Goal: Navigation & Orientation: Find specific page/section

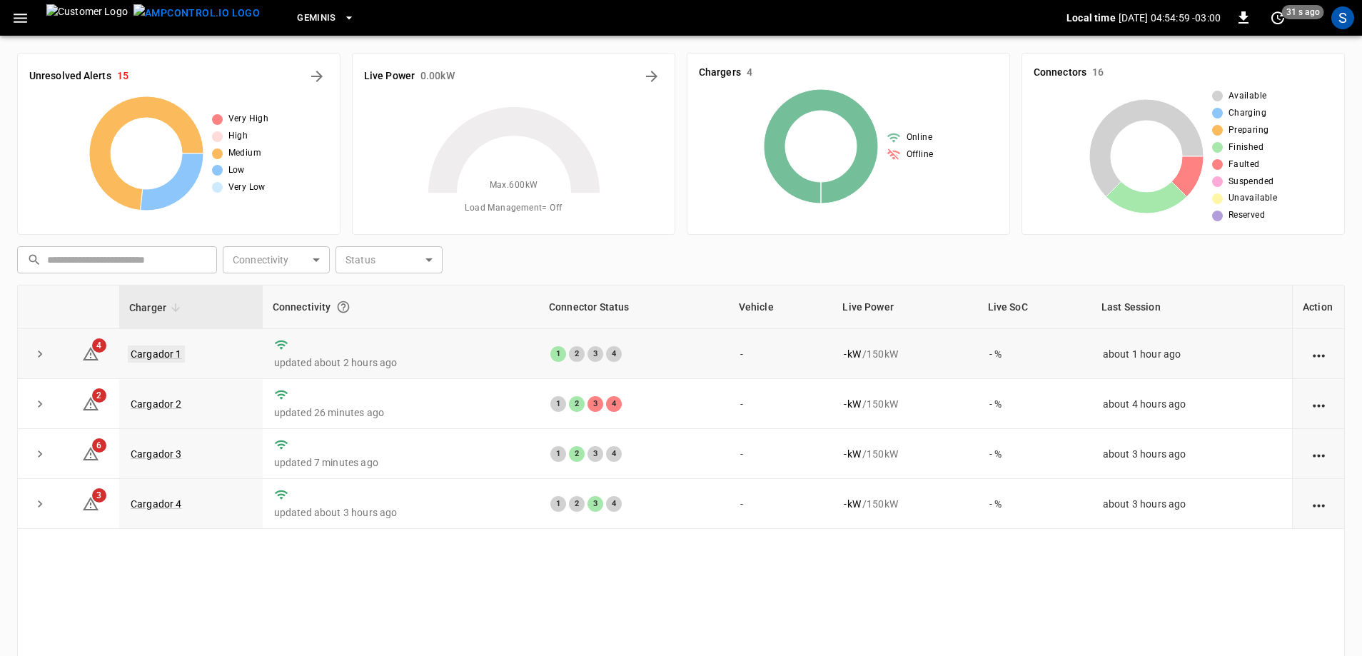
click at [150, 348] on td "Cargador 1" at bounding box center [190, 354] width 143 height 50
click at [151, 351] on link "Cargador 1" at bounding box center [156, 353] width 57 height 17
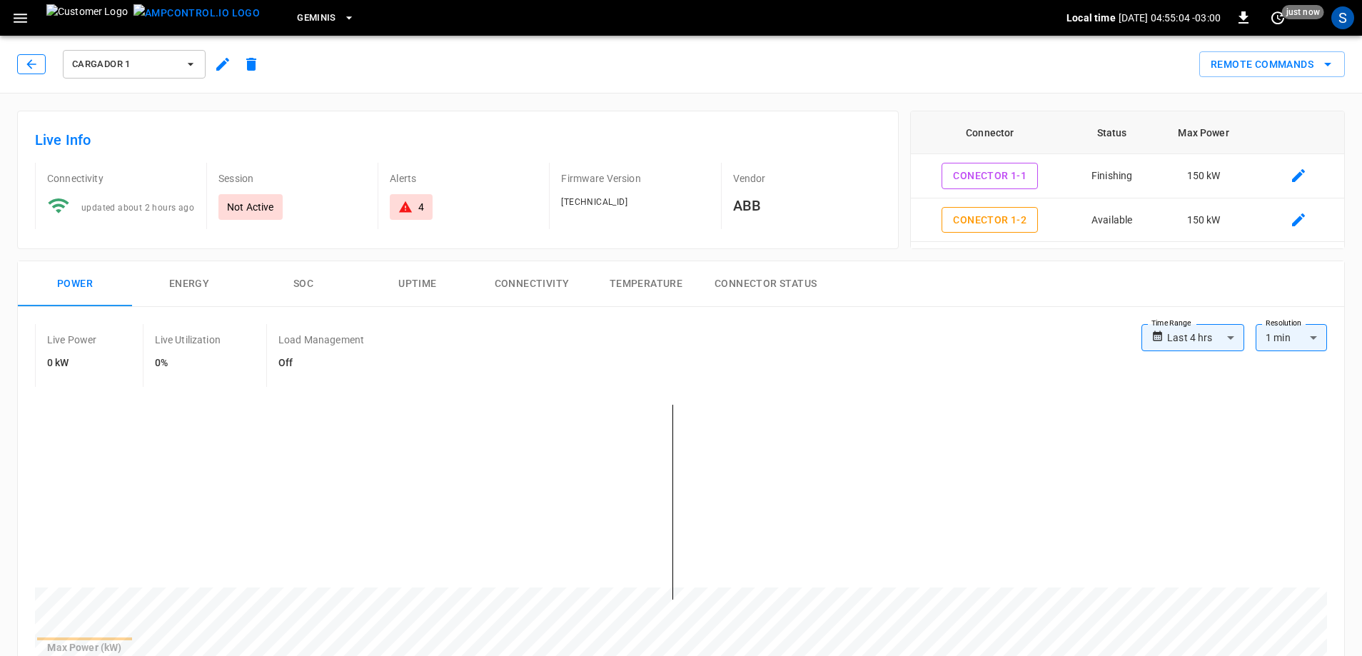
click at [36, 70] on icon "button" at bounding box center [31, 64] width 14 height 14
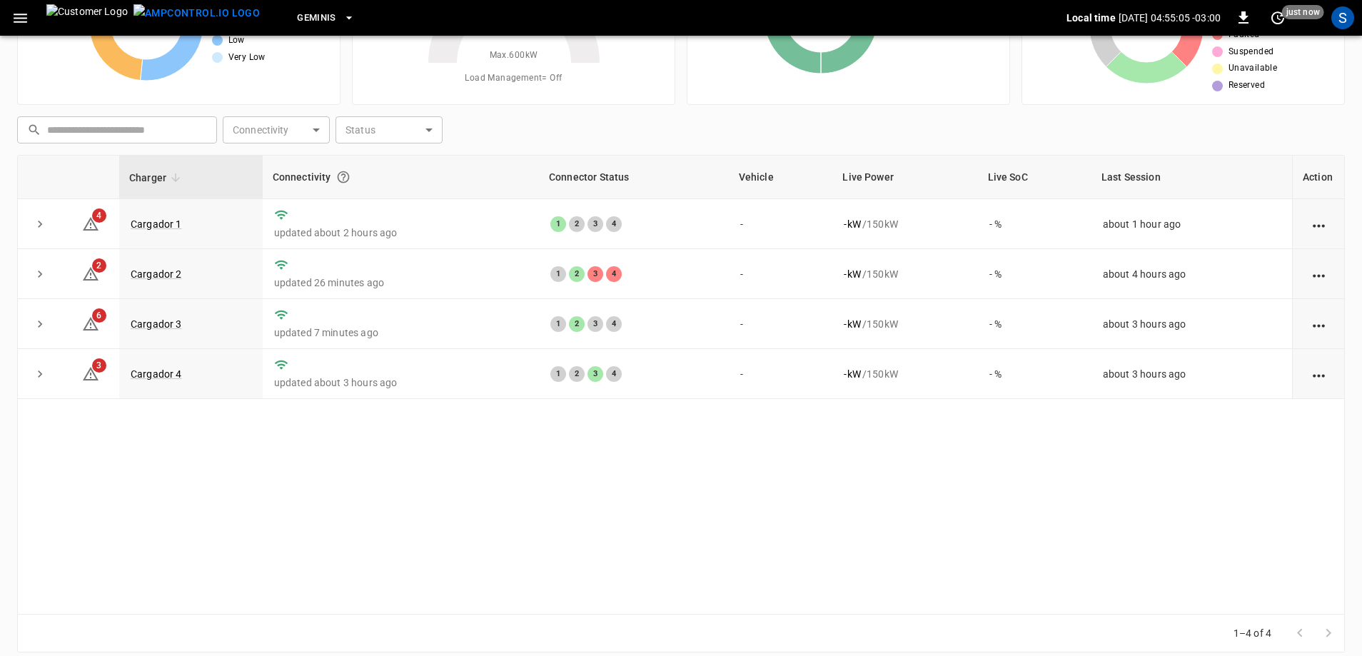
scroll to position [143, 0]
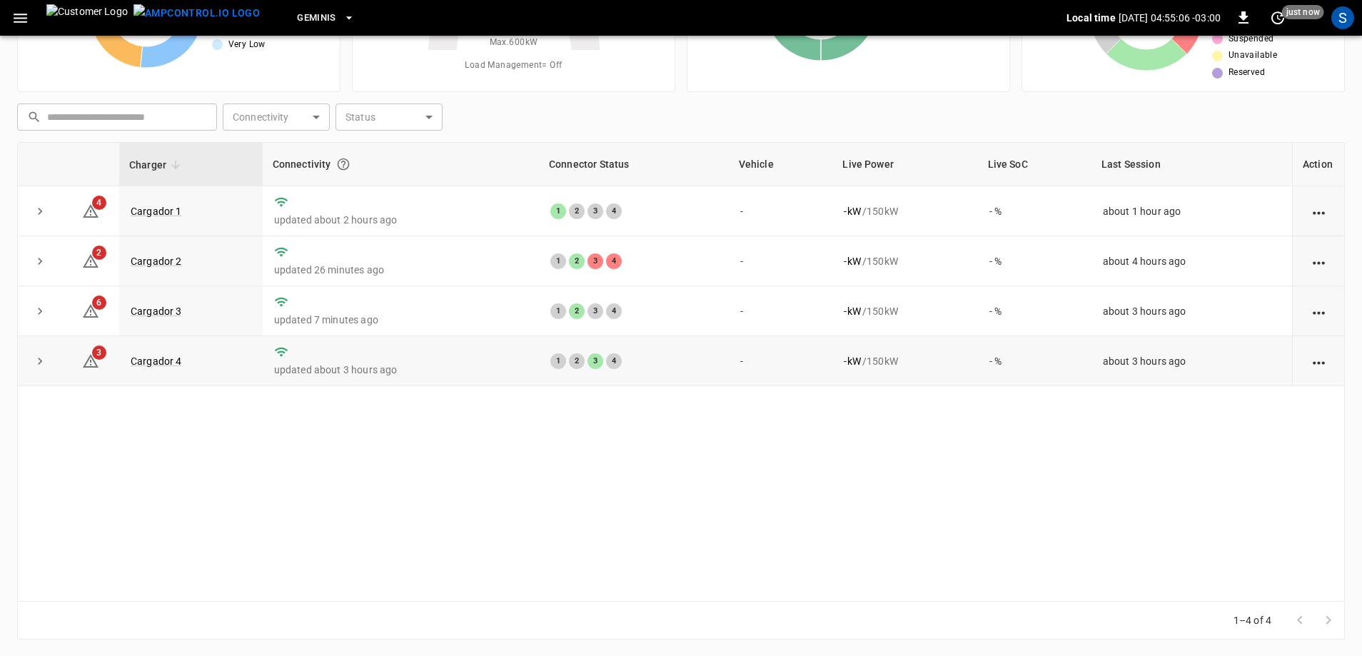
click at [151, 369] on td "Cargador 4" at bounding box center [190, 361] width 143 height 50
click at [155, 365] on link "Cargador 4" at bounding box center [156, 361] width 57 height 17
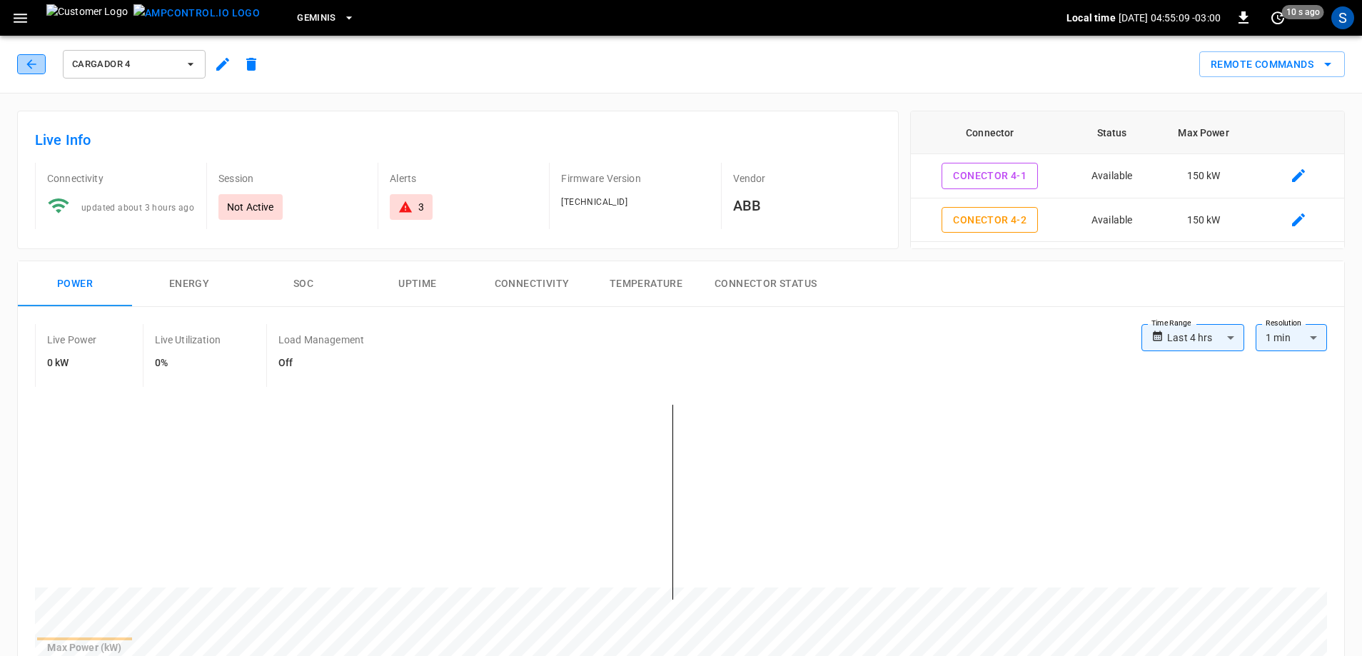
click at [36, 74] on button "button" at bounding box center [31, 64] width 29 height 20
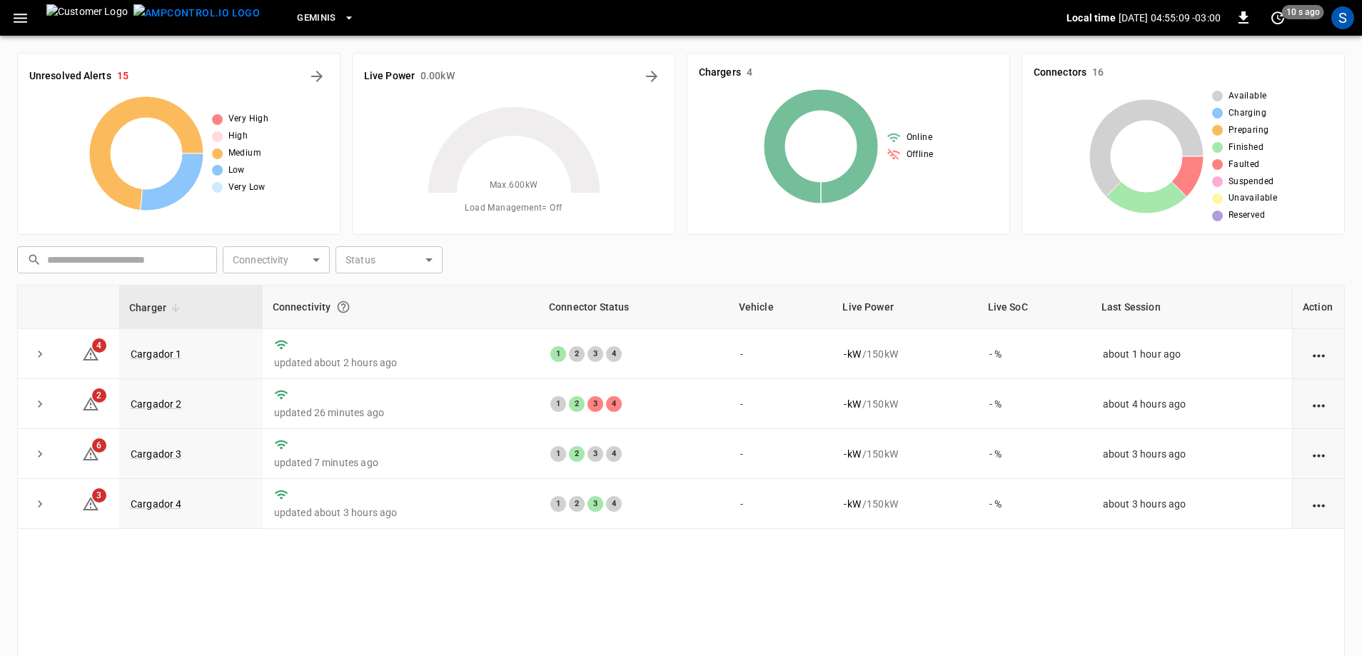
scroll to position [143, 0]
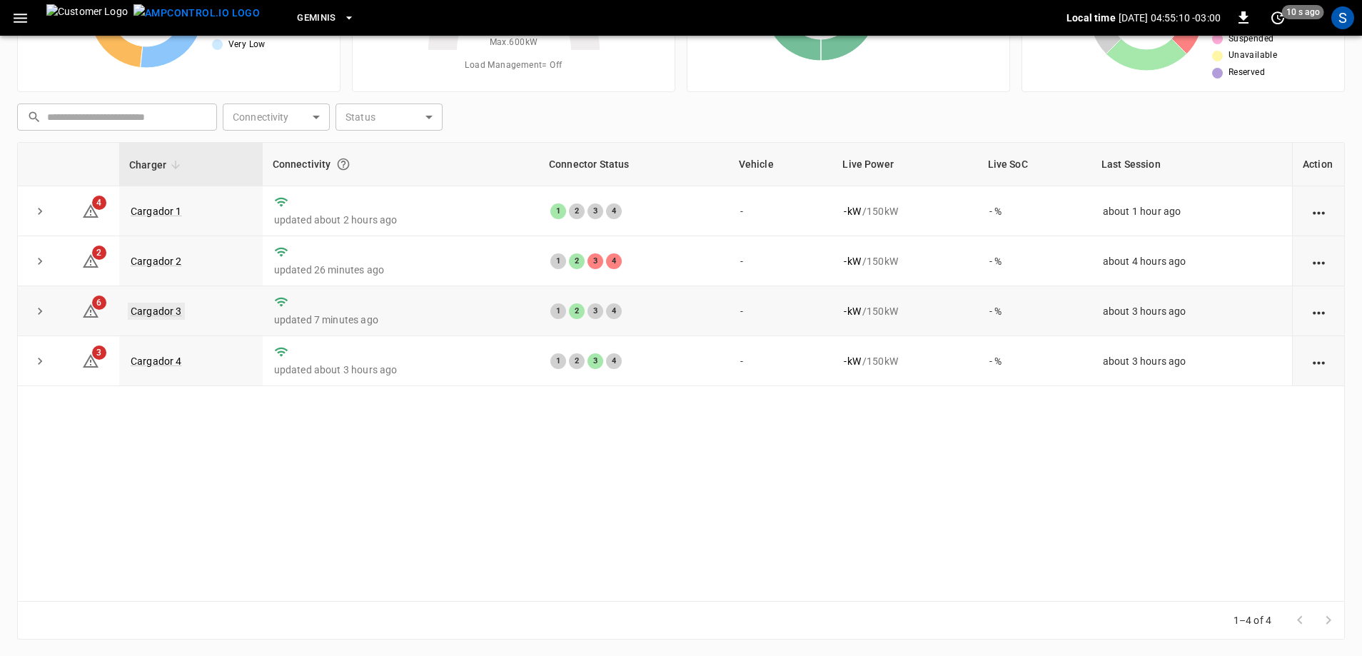
click at [172, 314] on link "Cargador 3" at bounding box center [156, 311] width 57 height 17
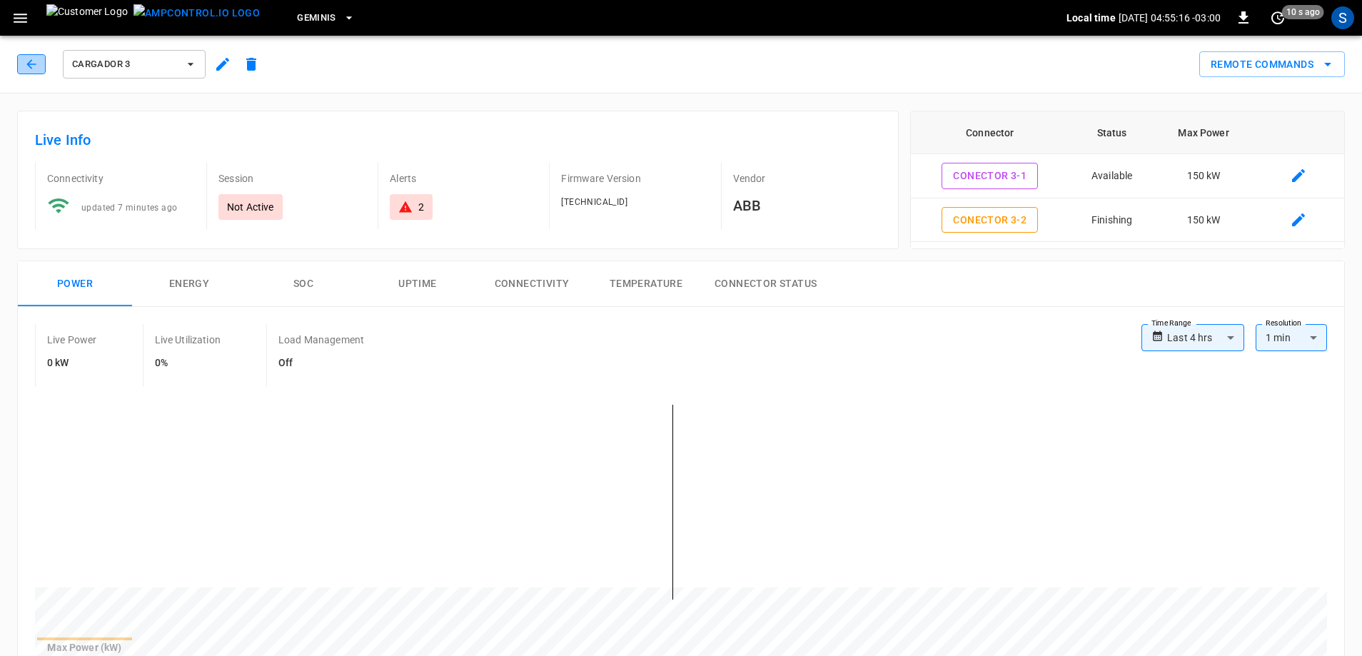
click at [31, 66] on icon "button" at bounding box center [31, 64] width 14 height 14
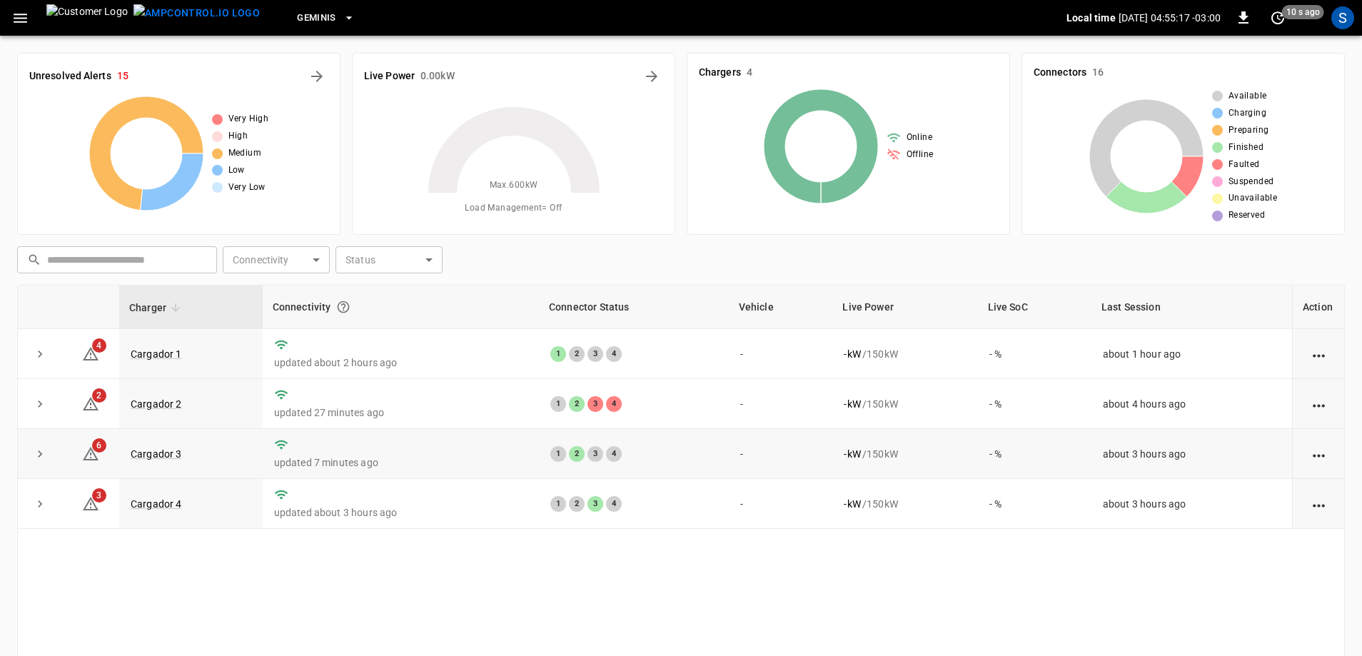
scroll to position [143, 0]
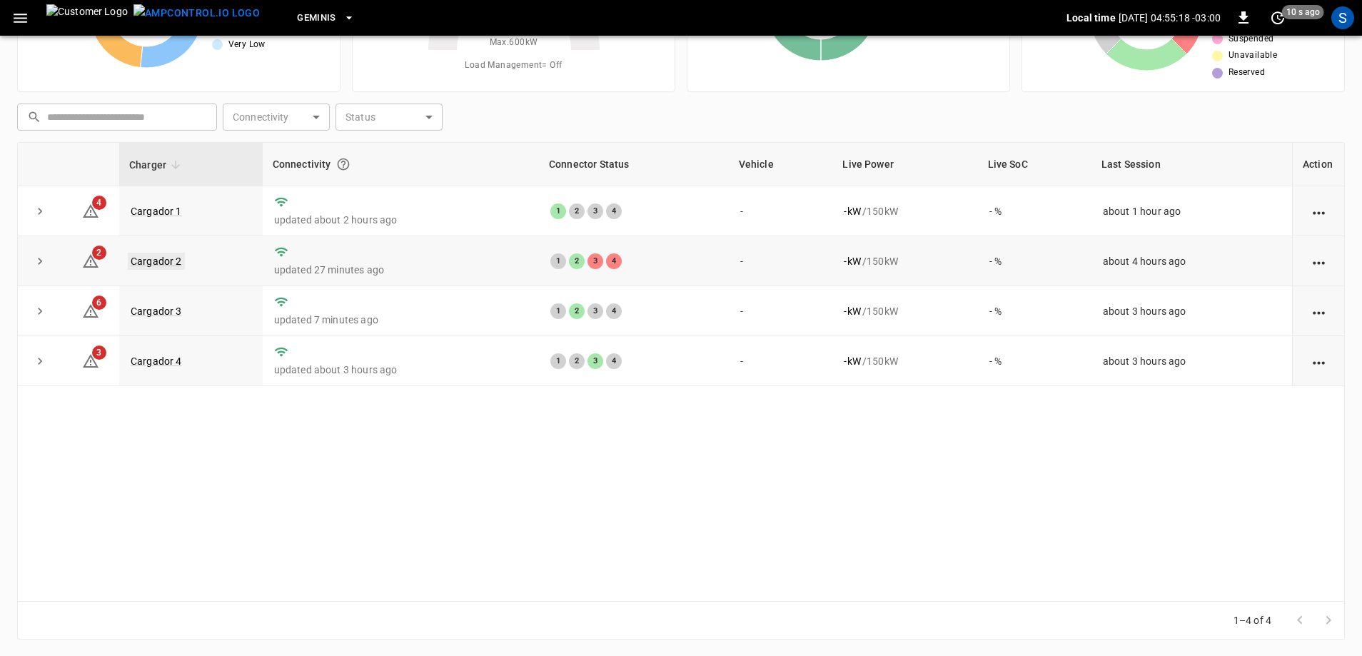
click at [170, 263] on link "Cargador 2" at bounding box center [156, 261] width 57 height 17
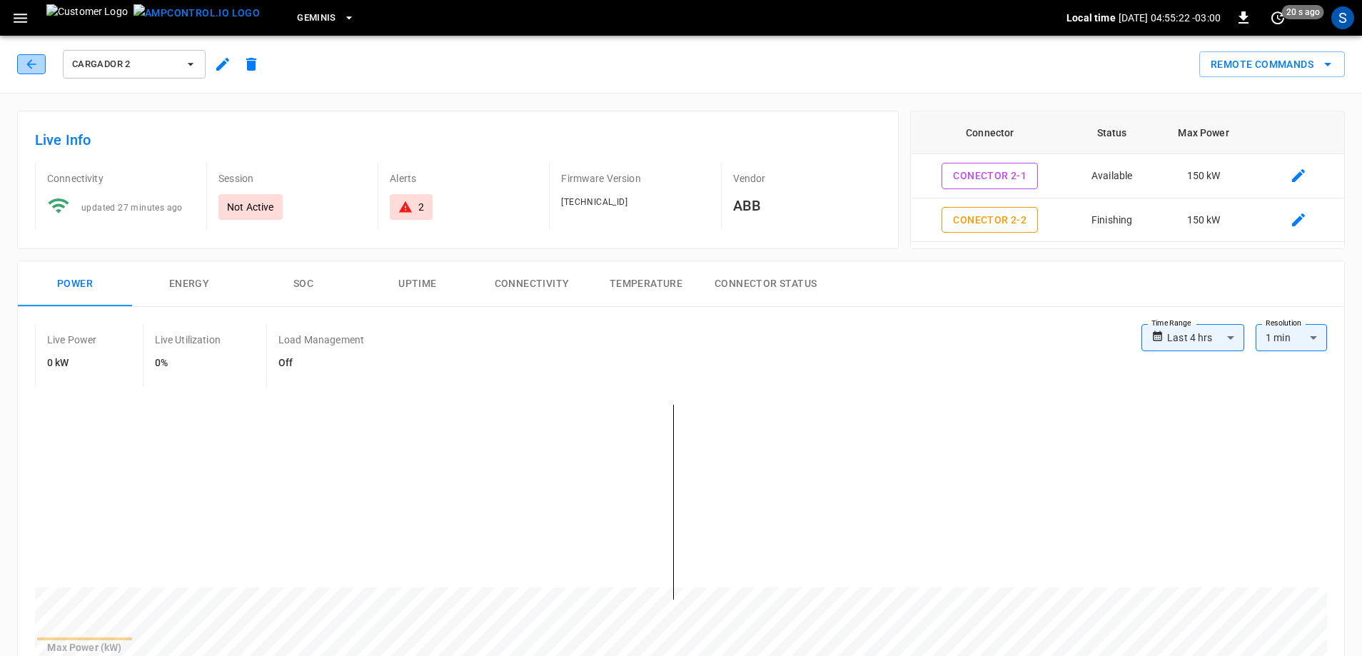
click at [32, 71] on button "button" at bounding box center [31, 64] width 29 height 20
